Goal: Task Accomplishment & Management: Use online tool/utility

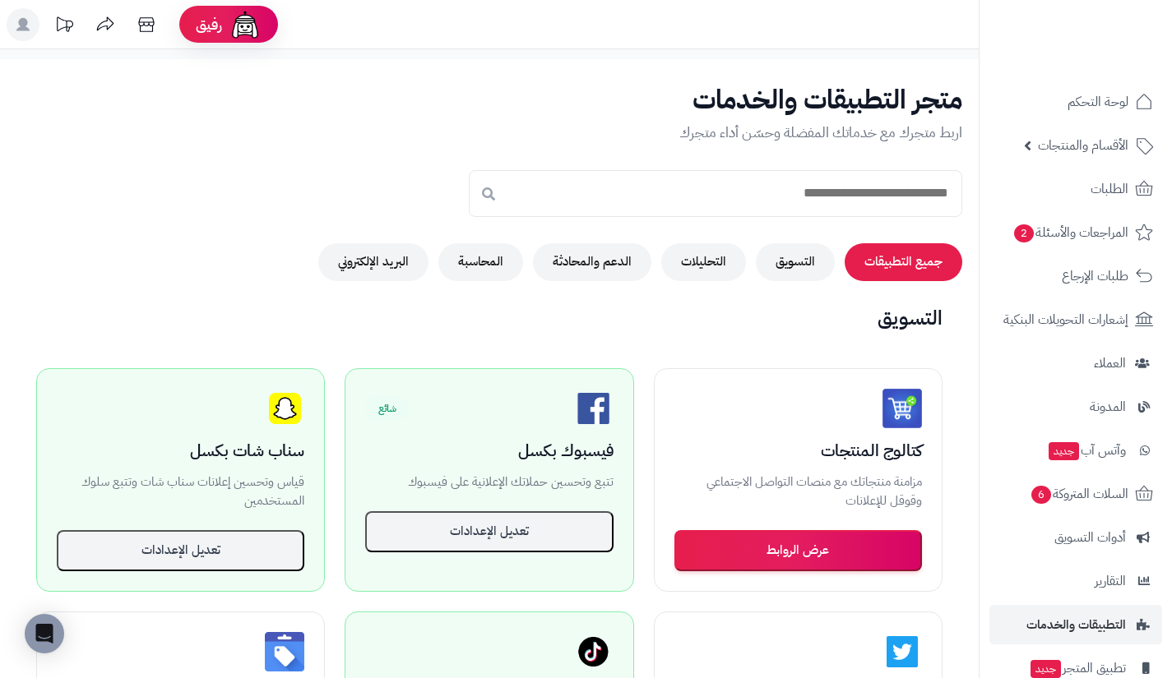
scroll to position [261, 0]
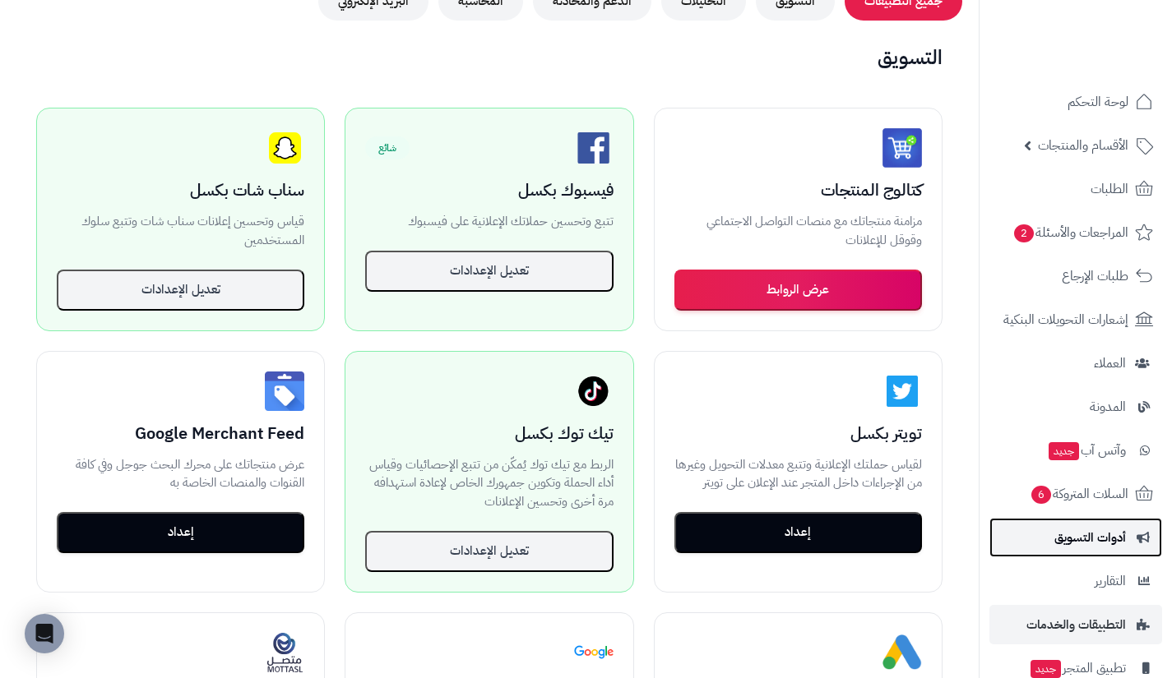
click at [1068, 543] on span "أدوات التسويق" at bounding box center [1090, 537] width 72 height 23
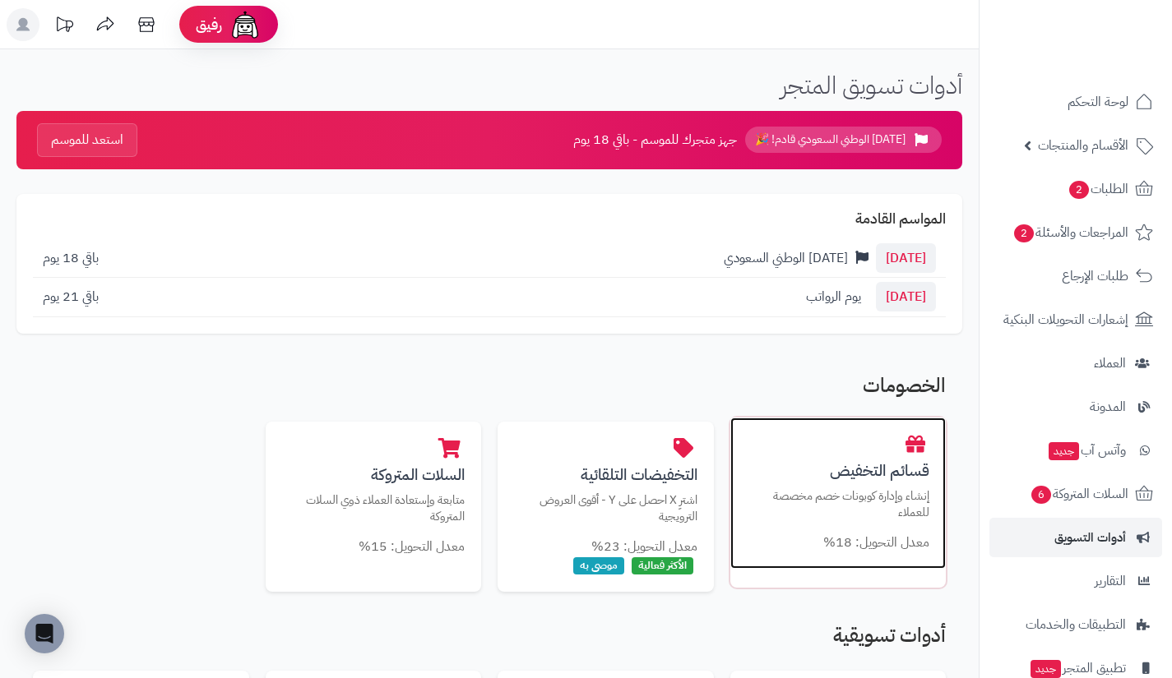
click at [745, 484] on div "قسائم التخفيض إنشاء وإدارة كوبونات خصم مخصصة للعملاء معدل التحويل: 18%" at bounding box center [838, 493] width 216 height 151
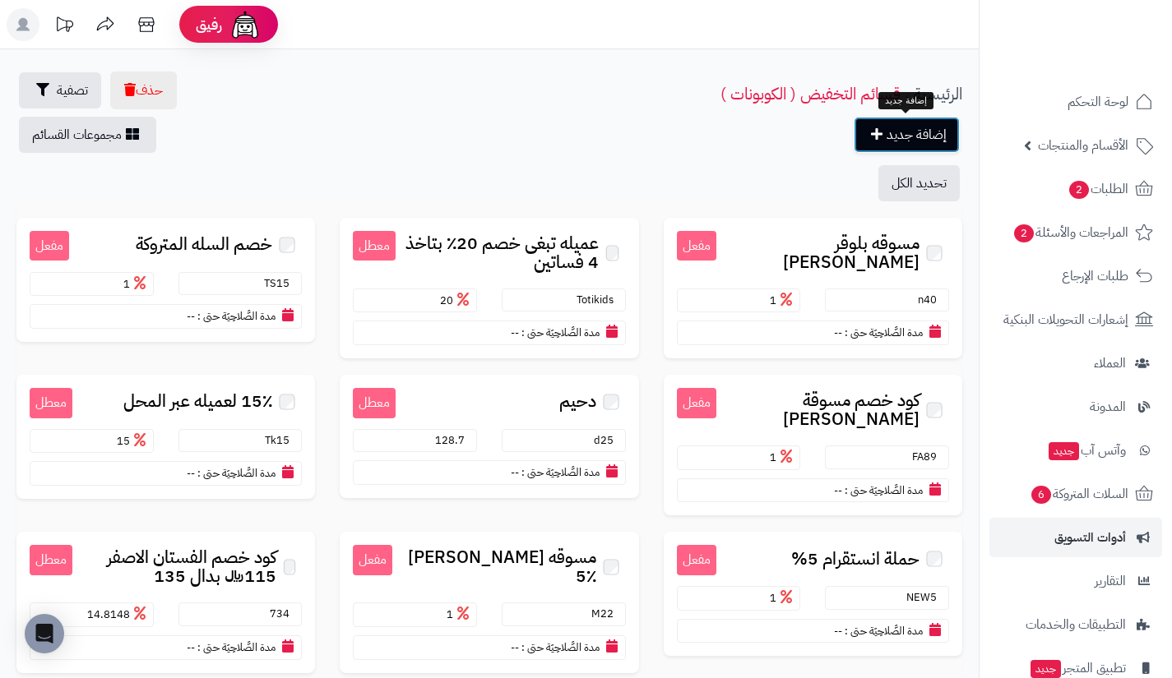
click at [918, 131] on link "إضافة جديد" at bounding box center [906, 135] width 106 height 36
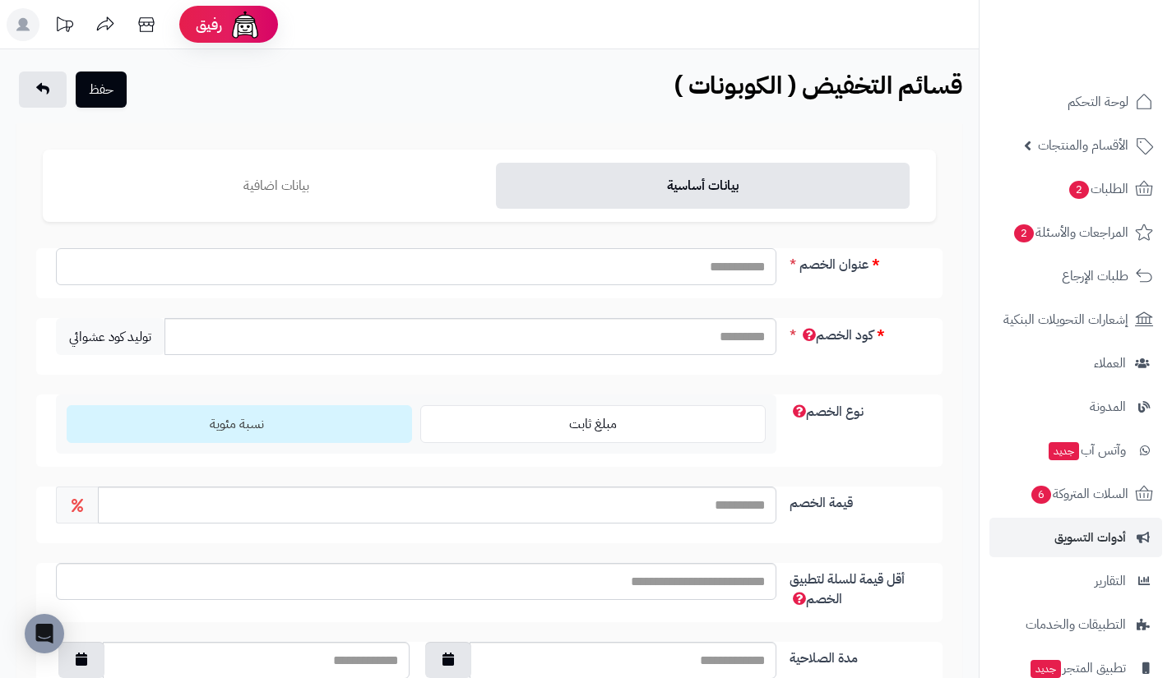
click at [746, 258] on input "عنوان الخصم" at bounding box center [416, 266] width 720 height 37
type input "*"
type input "**********"
click at [728, 333] on input "كود الخصم" at bounding box center [470, 336] width 612 height 37
type input "*"
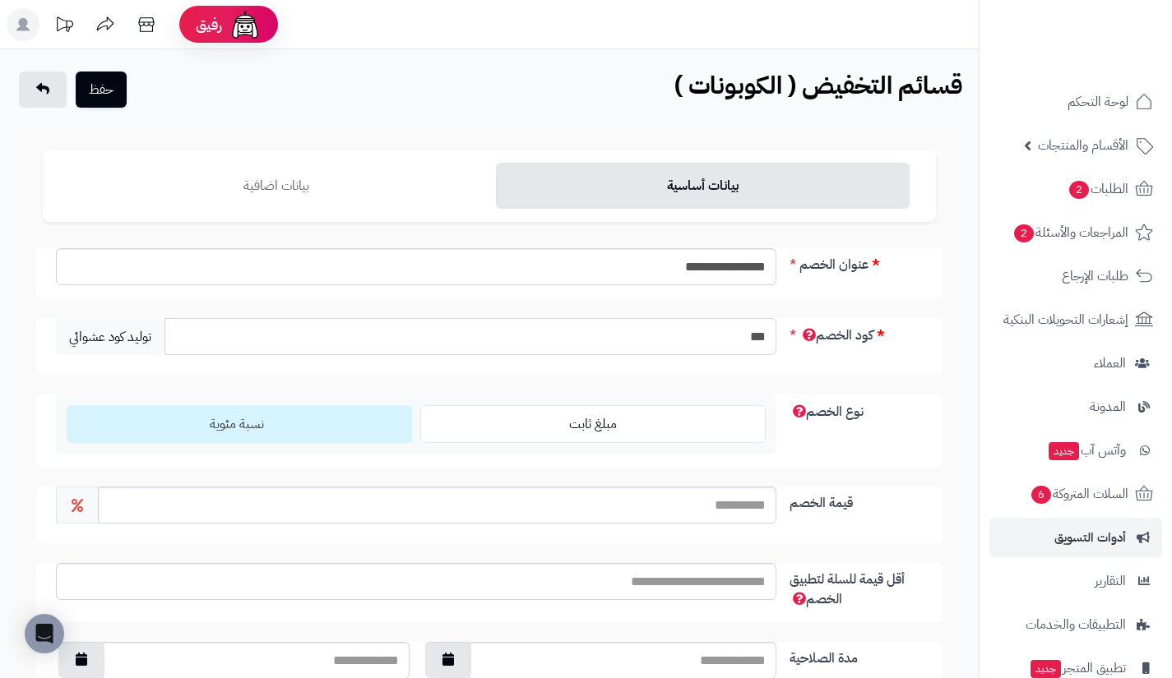
type input "***"
click at [743, 502] on input "قيمة الخصم" at bounding box center [437, 505] width 678 height 37
type input "*"
click at [805, 524] on div "قيمة الخصم *" at bounding box center [489, 515] width 906 height 57
click at [110, 94] on button "حفظ" at bounding box center [101, 89] width 51 height 36
